Goal: Information Seeking & Learning: Learn about a topic

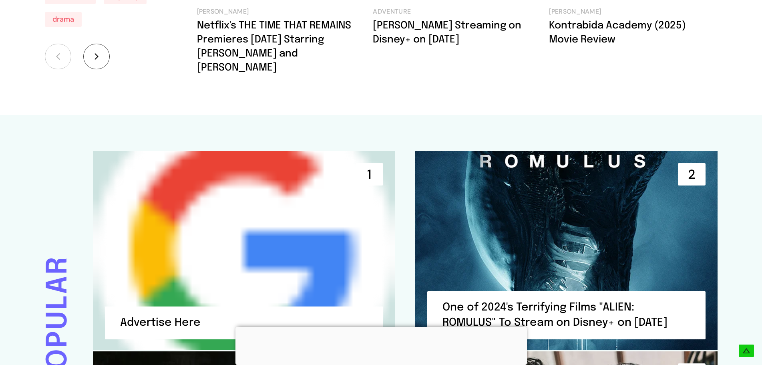
scroll to position [1721, 0]
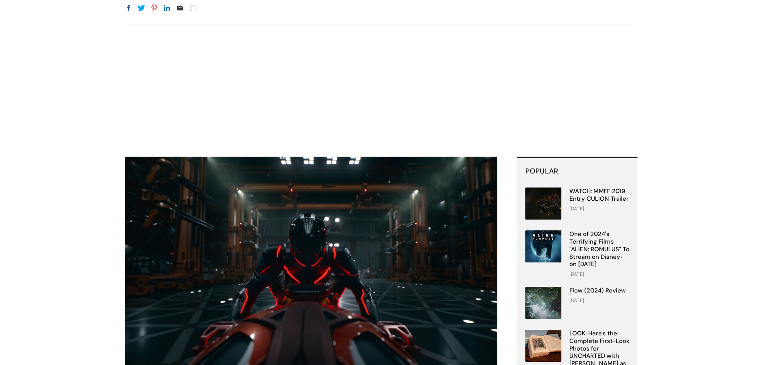
scroll to position [200, 0]
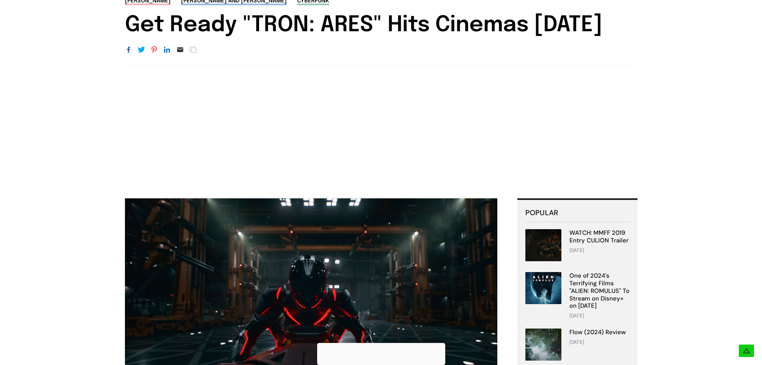
scroll to position [40, 0]
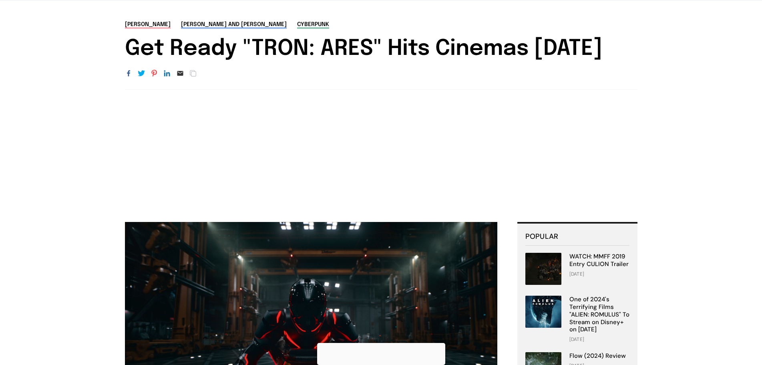
drag, startPoint x: 240, startPoint y: 46, endPoint x: 242, endPoint y: 68, distance: 22.5
click at [242, 62] on h1 "Get Ready "TRON: ARES" Hits Cinemas [DATE]" at bounding box center [381, 49] width 512 height 26
copy h1 ""TRON: ARES" Hits Cinemas October 8, 2025"
click at [203, 50] on h1 "Get Ready "TRON: ARES" Hits Cinemas [DATE]" at bounding box center [381, 49] width 512 height 26
drag, startPoint x: 220, startPoint y: 61, endPoint x: 189, endPoint y: 56, distance: 32.0
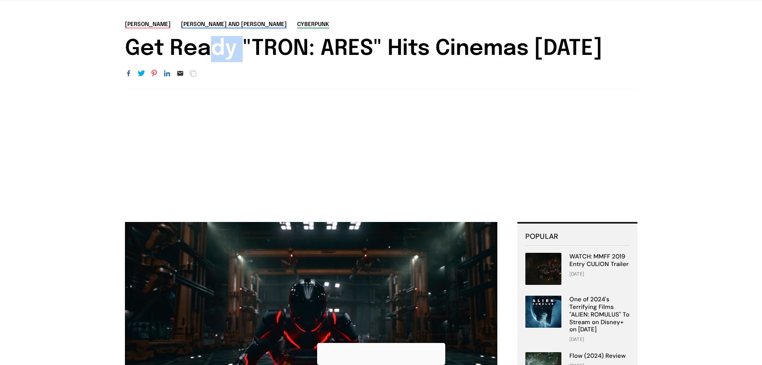
click at [189, 56] on h1 "Get Ready "TRON: ARES" Hits Cinemas [DATE]" at bounding box center [381, 49] width 512 height 26
drag, startPoint x: 130, startPoint y: 46, endPoint x: 247, endPoint y: 69, distance: 119.2
click at [247, 62] on h1 "Get Ready "TRON: ARES" Hits Cinemas [DATE]" at bounding box center [381, 49] width 512 height 26
copy h1 "Get Ready "TRON: ARES" Hits Cinemas [DATE]"
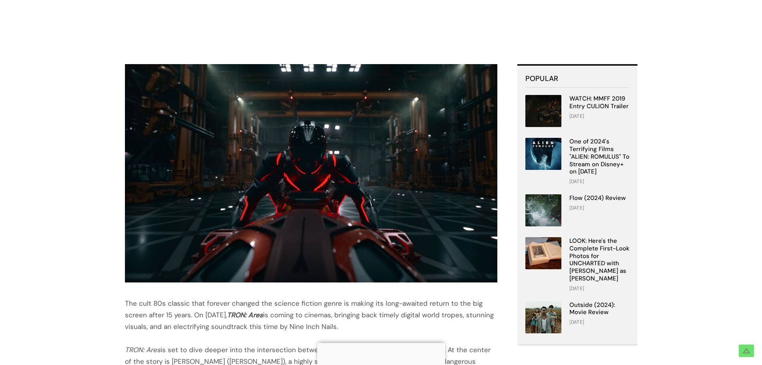
scroll to position [200, 0]
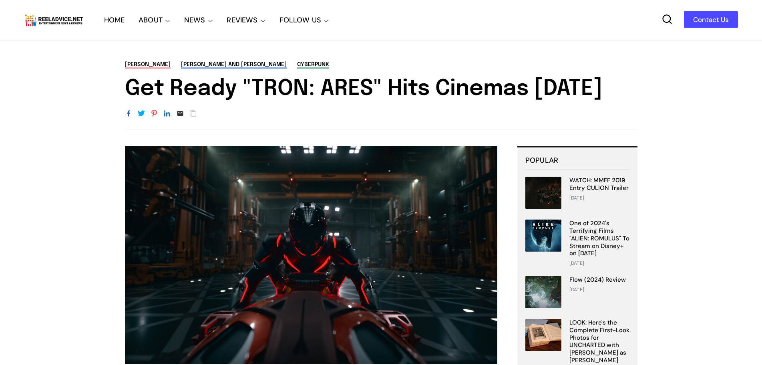
click at [114, 24] on link "HOME" at bounding box center [114, 20] width 21 height 40
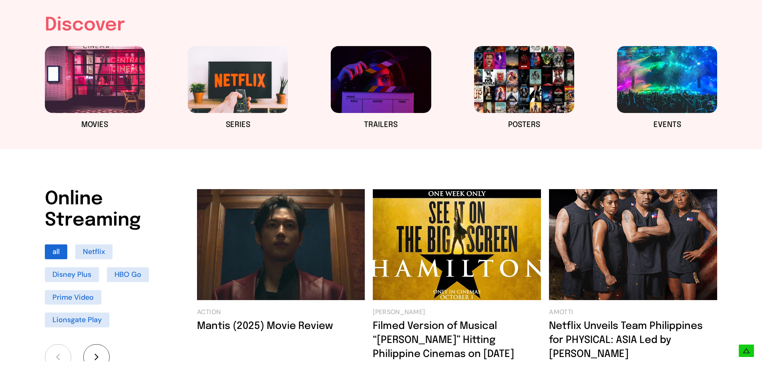
scroll to position [440, 0]
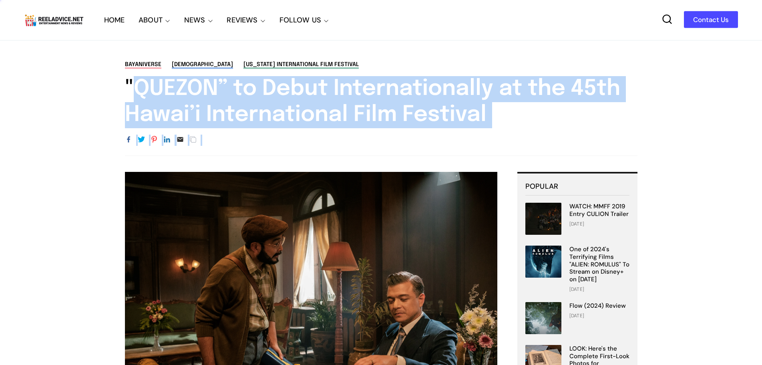
drag, startPoint x: 123, startPoint y: 83, endPoint x: 538, endPoint y: 129, distance: 416.8
click at [538, 129] on div "Bayaniverse filipino Hawaii International Film Festival "QUEZON” to Debut Inter…" at bounding box center [381, 107] width 560 height 95
click at [407, 111] on h1 ""QUEZON” to Debut Internationally at the 45th Hawai’i International Film Festiv…" at bounding box center [381, 102] width 512 height 52
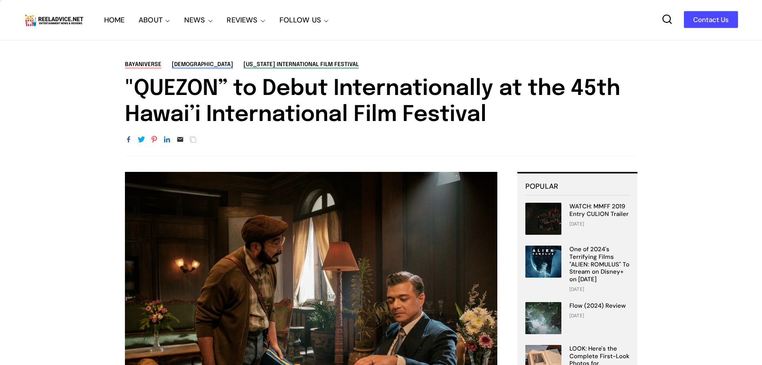
drag, startPoint x: 486, startPoint y: 115, endPoint x: 115, endPoint y: 93, distance: 372.1
click at [115, 93] on div "Bayaniverse filipino Hawaii International Film Festival "QUEZON” to Debut Inter…" at bounding box center [381, 107] width 560 height 95
copy h1 ""QUEZON” to Debut Internationally at the 45th Hawai’i International Film Festiv…"
